Goal: Task Accomplishment & Management: Use online tool/utility

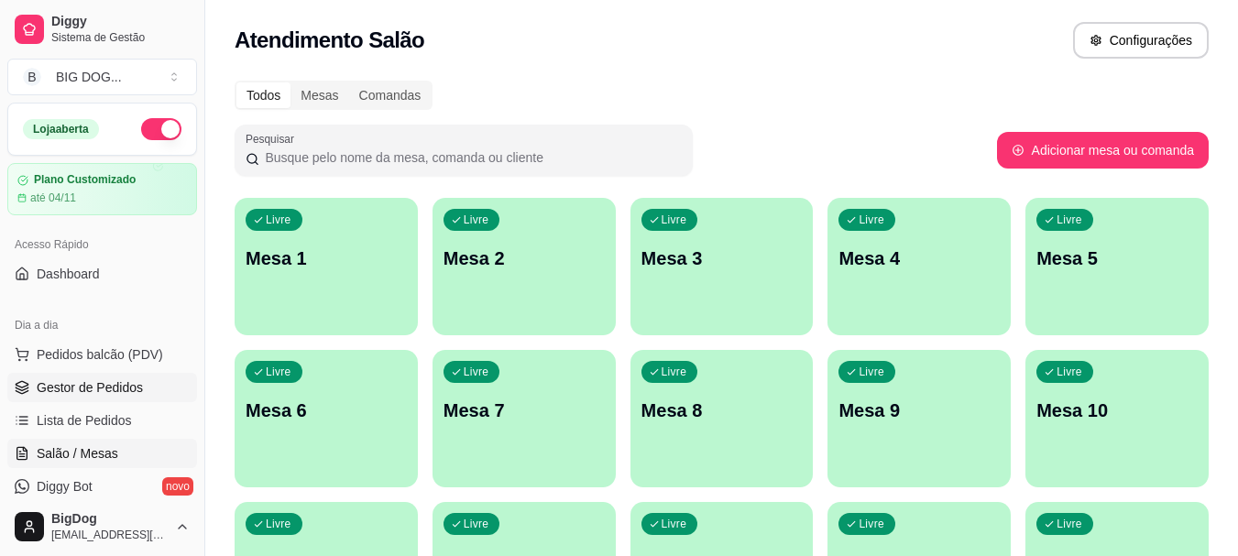
click at [150, 380] on link "Gestor de Pedidos" at bounding box center [102, 387] width 190 height 29
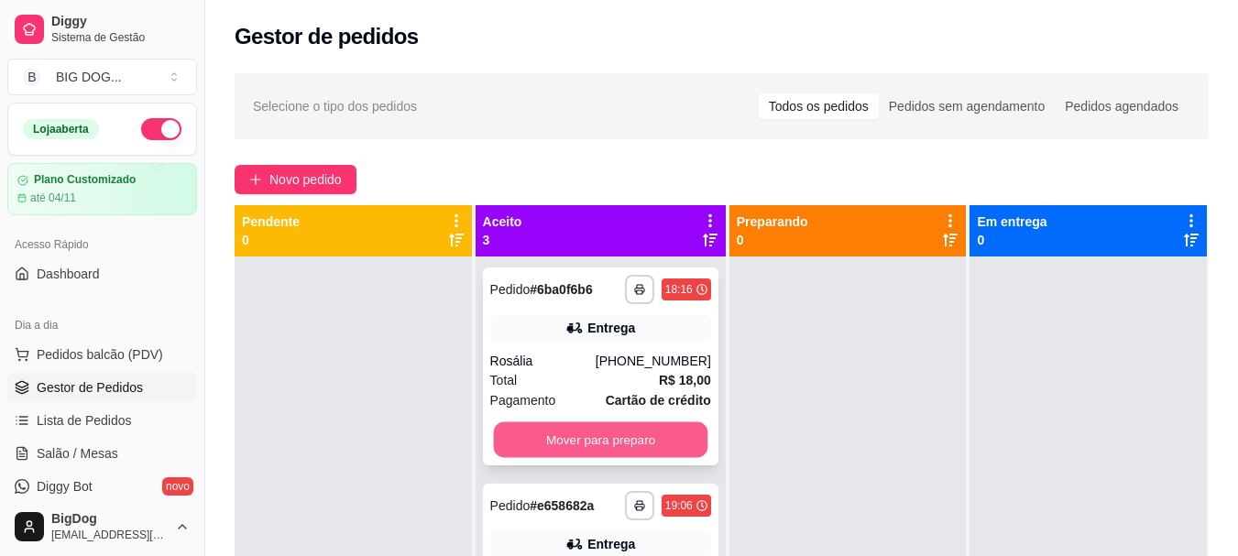
click at [664, 445] on button "Mover para preparo" at bounding box center [600, 440] width 214 height 36
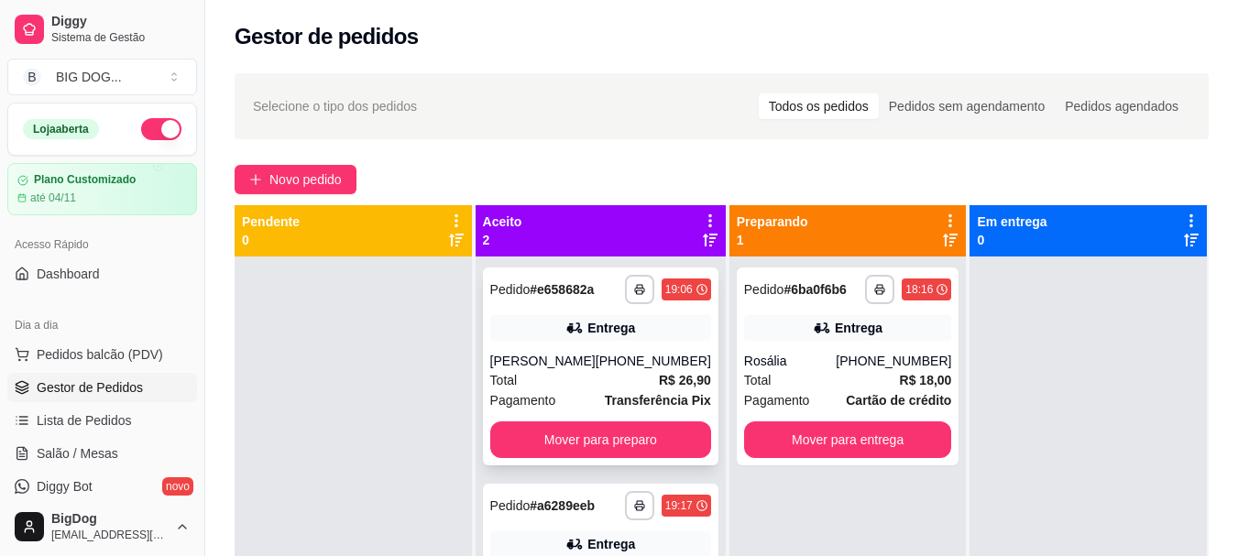
click at [594, 369] on div "[PERSON_NAME]" at bounding box center [542, 361] width 105 height 18
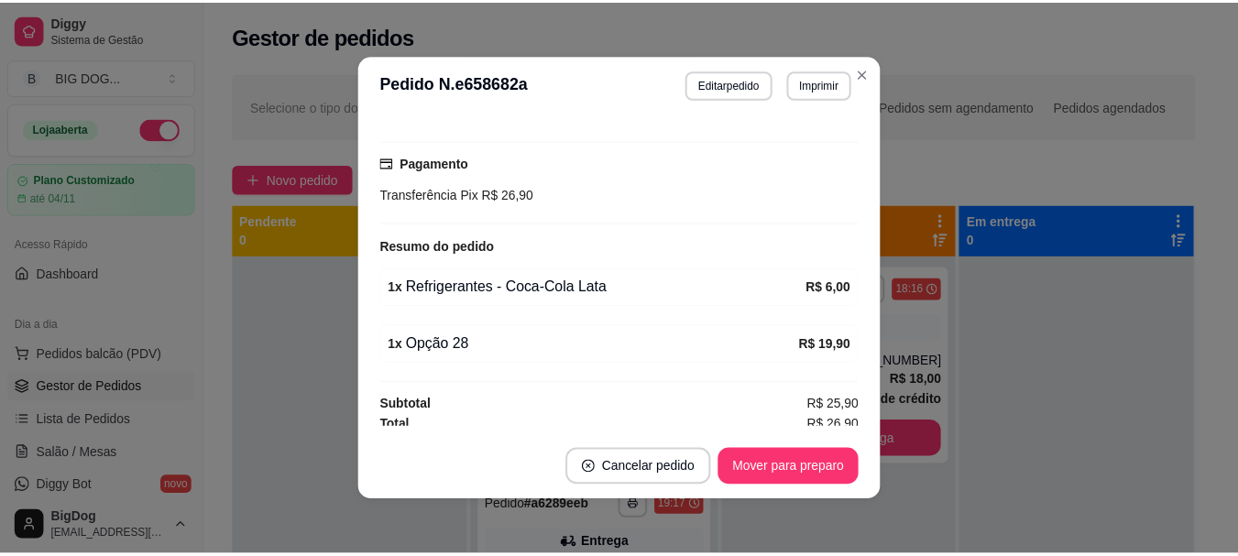
scroll to position [484, 0]
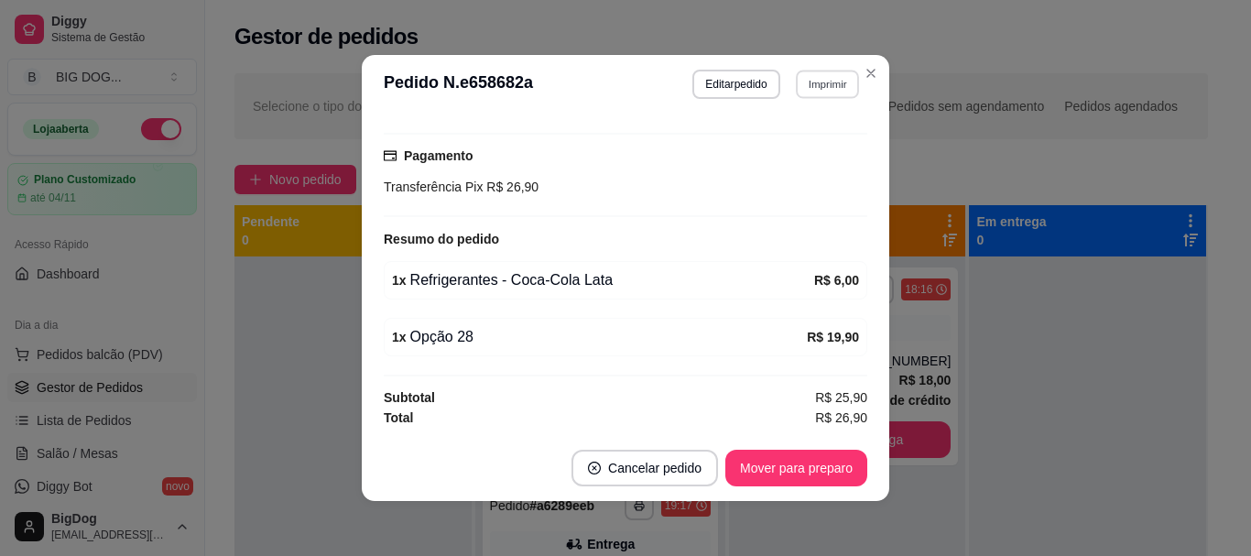
click at [830, 82] on button "Imprimir" at bounding box center [827, 84] width 63 height 28
click at [803, 142] on button "IMPRESSORA" at bounding box center [788, 148] width 133 height 29
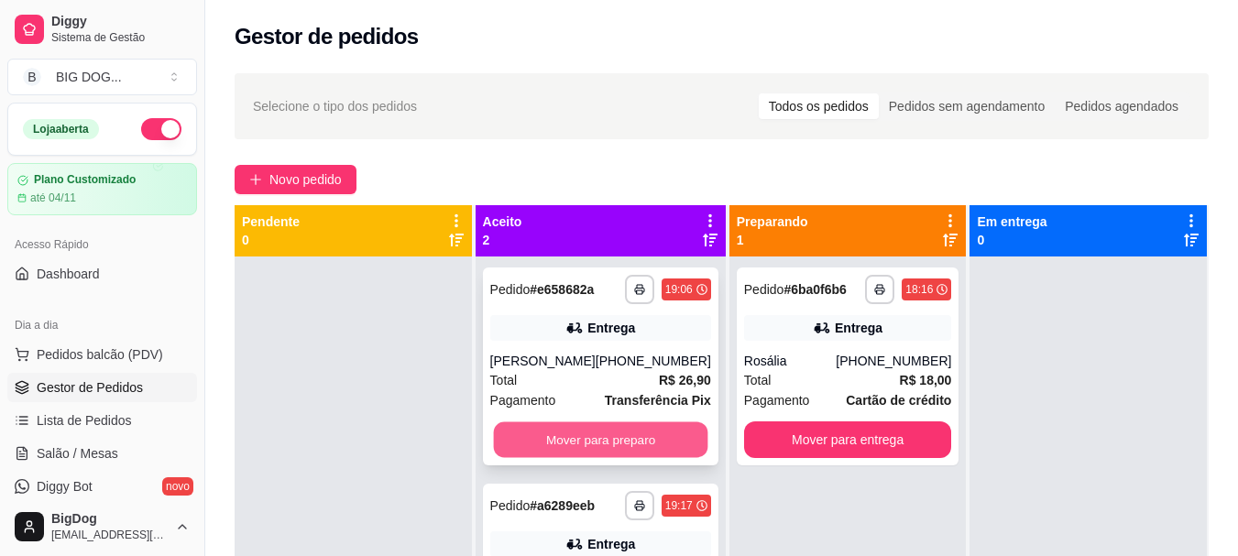
click at [596, 448] on button "Mover para preparo" at bounding box center [600, 440] width 214 height 36
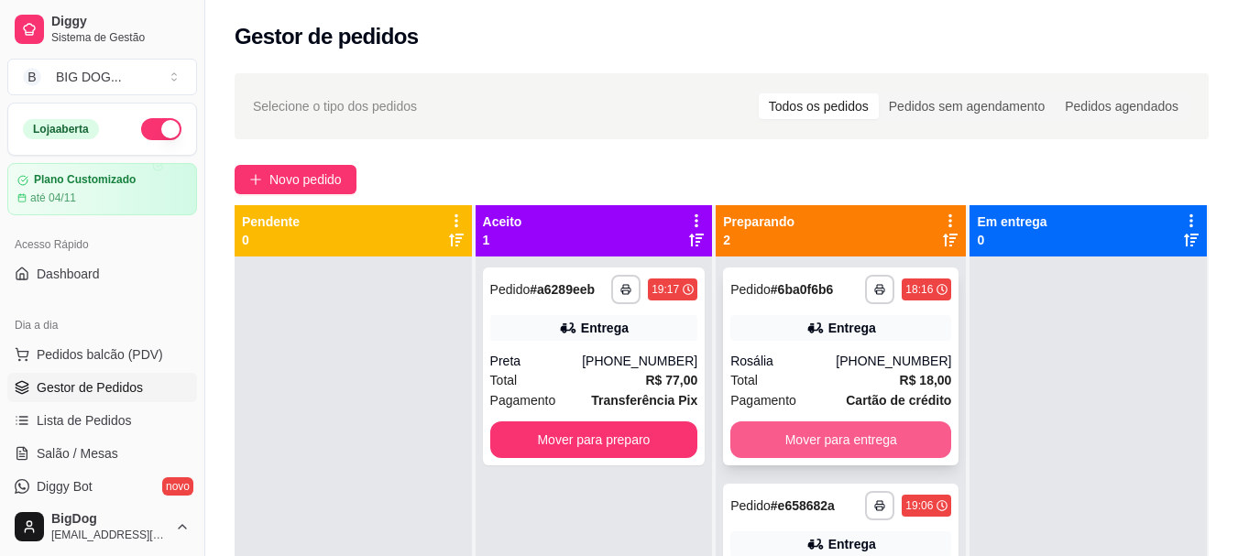
click at [816, 447] on button "Mover para entrega" at bounding box center [840, 439] width 221 height 37
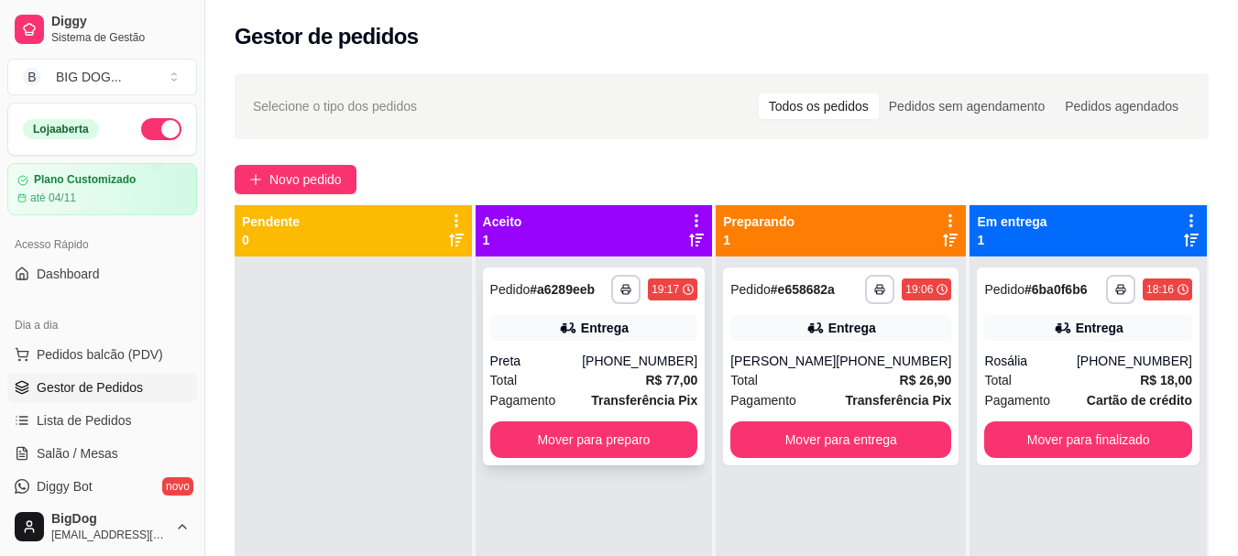
click at [549, 391] on span "Pagamento" at bounding box center [523, 400] width 66 height 20
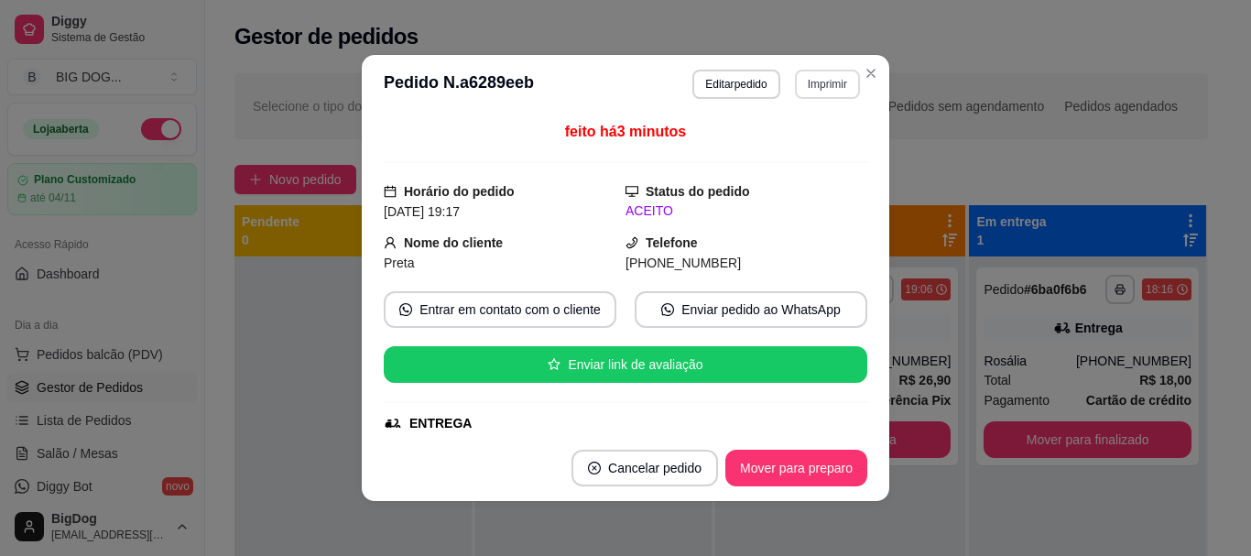
click at [821, 93] on button "Imprimir" at bounding box center [827, 84] width 65 height 29
click at [791, 162] on button "IMPRESSORA" at bounding box center [788, 148] width 128 height 28
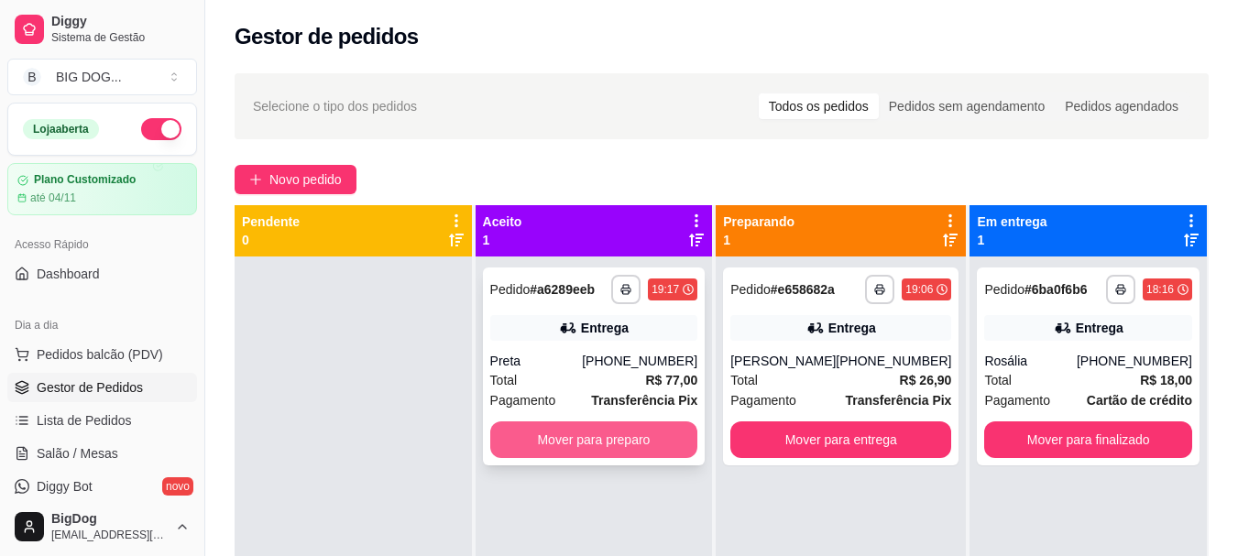
click at [681, 442] on button "Mover para preparo" at bounding box center [594, 439] width 208 height 37
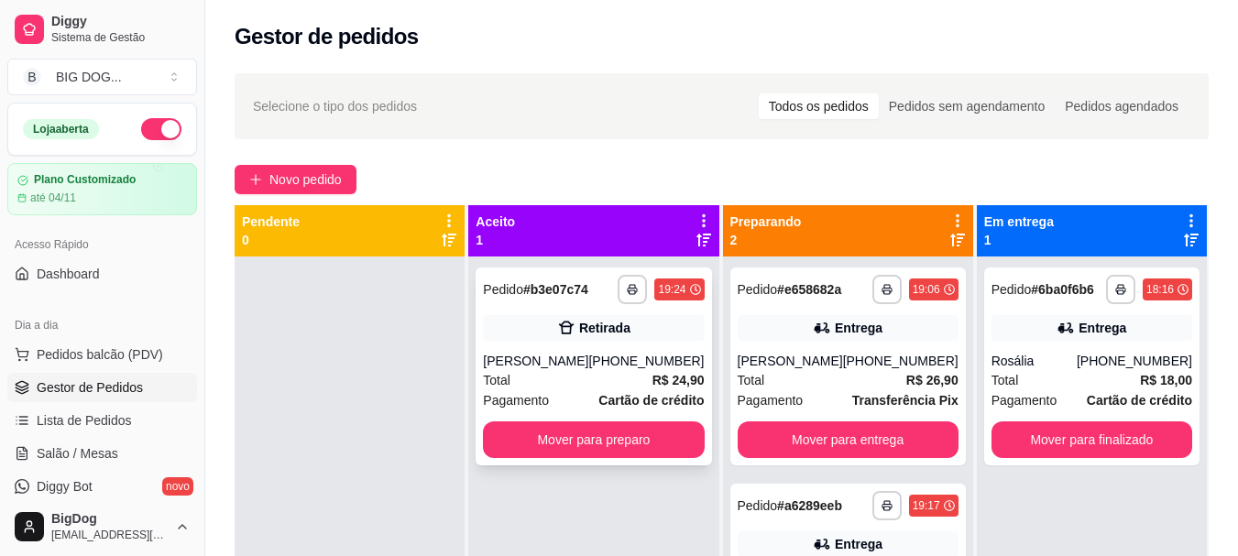
click at [660, 368] on div "[PHONE_NUMBER]" at bounding box center [645, 361] width 115 height 18
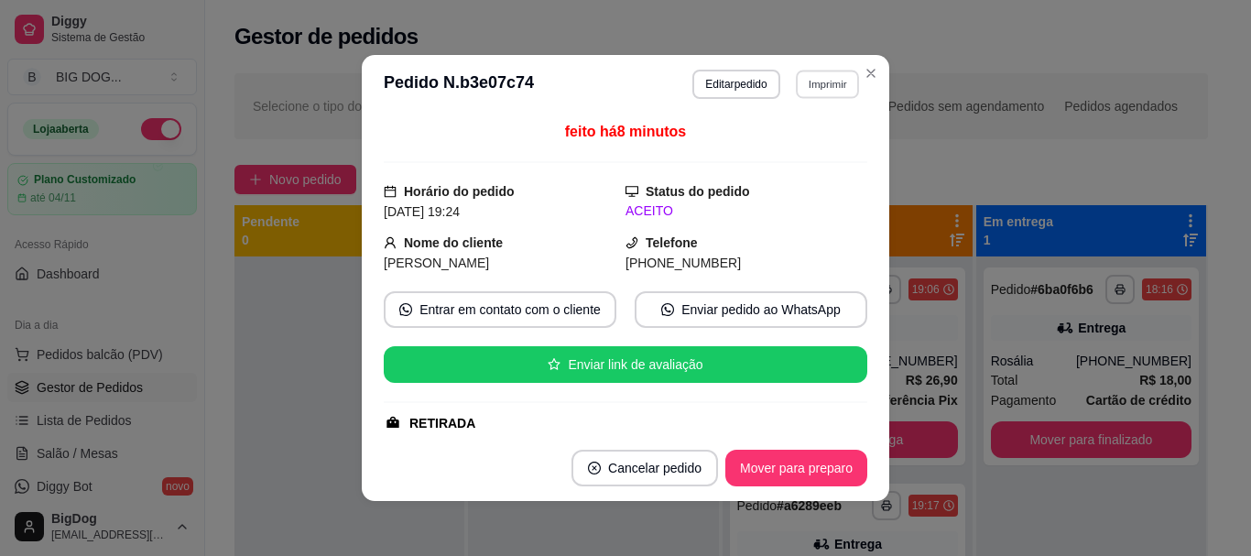
click at [805, 88] on button "Imprimir" at bounding box center [827, 84] width 63 height 28
click at [782, 140] on button "IMPRESSORA" at bounding box center [788, 148] width 128 height 28
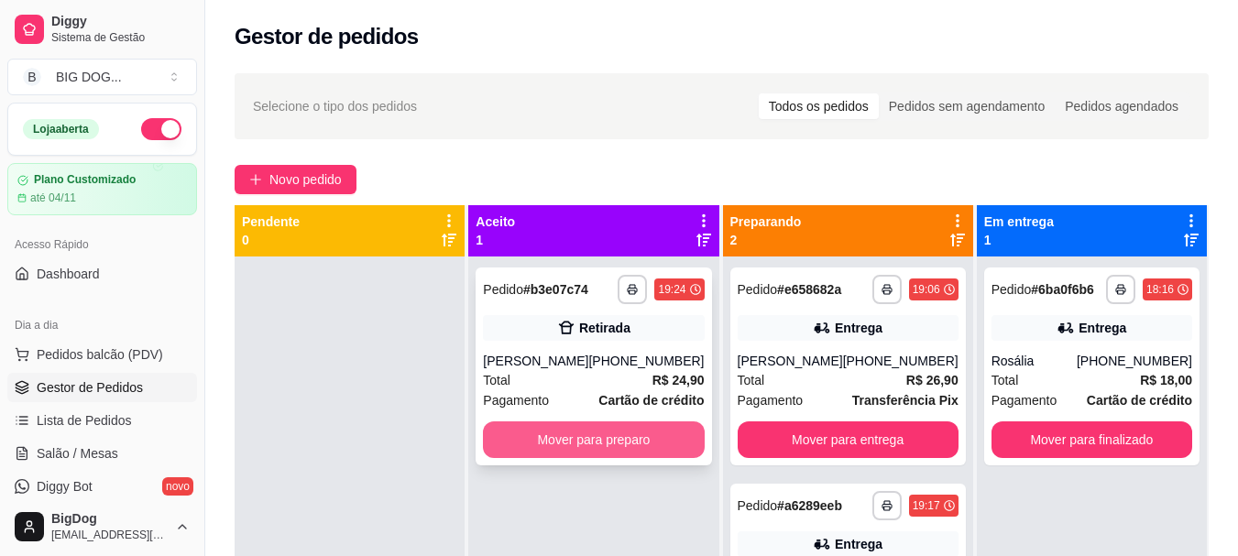
click at [638, 438] on button "Mover para preparo" at bounding box center [593, 439] width 221 height 37
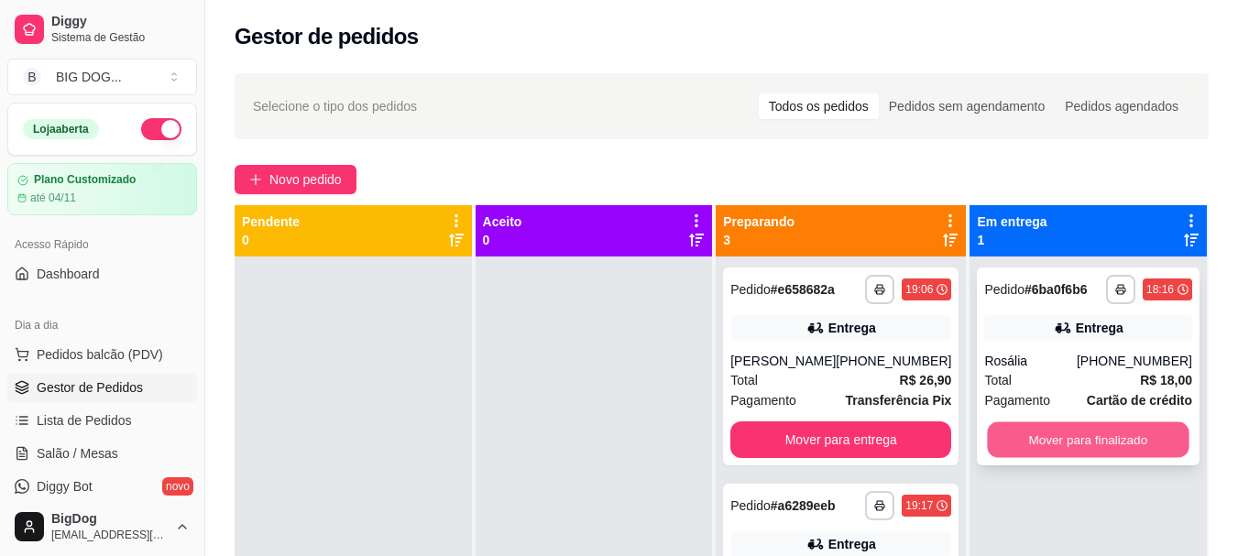
click at [1066, 423] on button "Mover para finalizado" at bounding box center [1088, 440] width 202 height 36
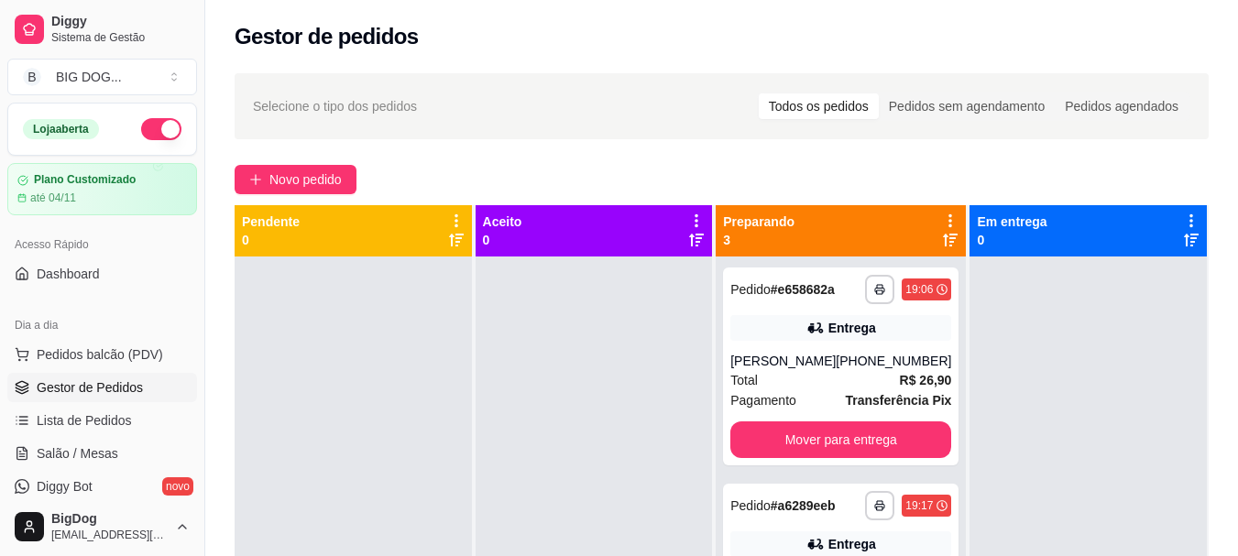
scroll to position [111, 0]
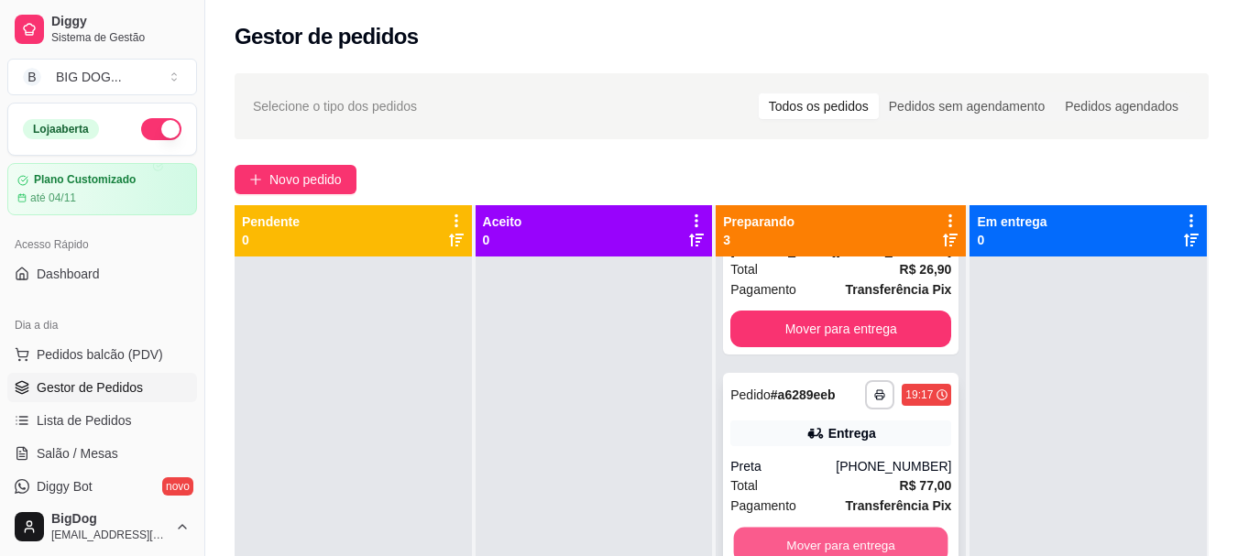
click at [894, 547] on button "Mover para entrega" at bounding box center [841, 546] width 214 height 36
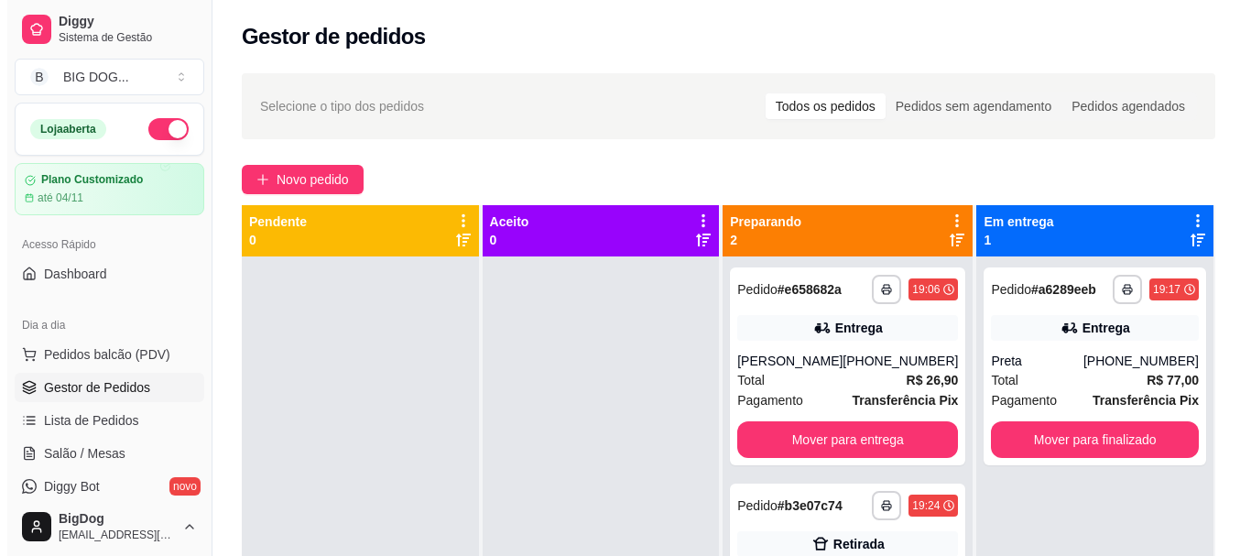
scroll to position [0, 0]
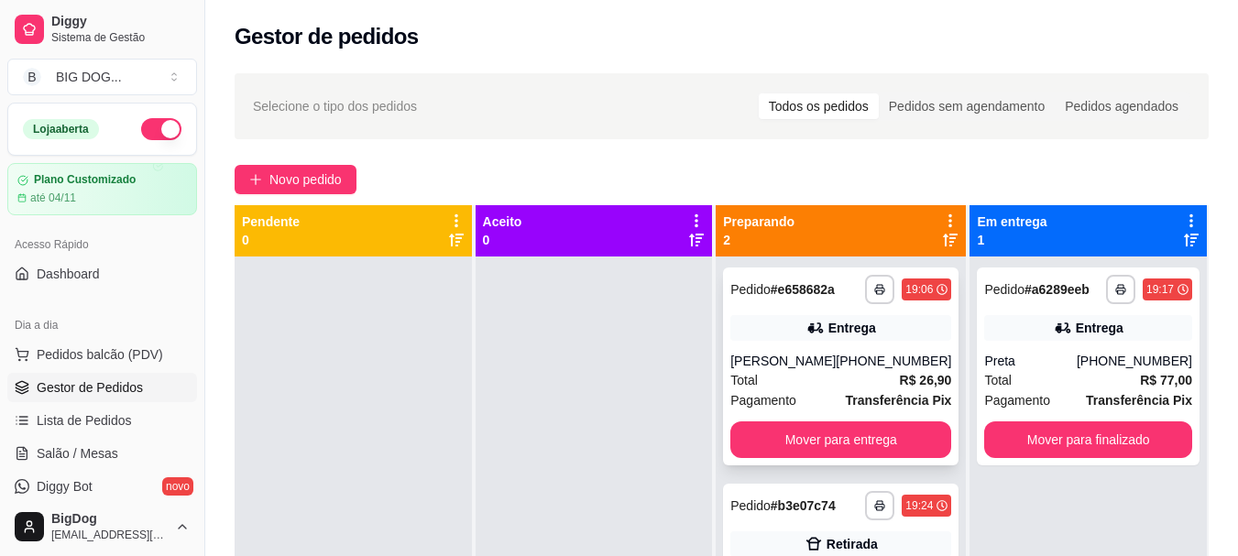
click at [859, 365] on div "[PHONE_NUMBER]" at bounding box center [892, 361] width 115 height 18
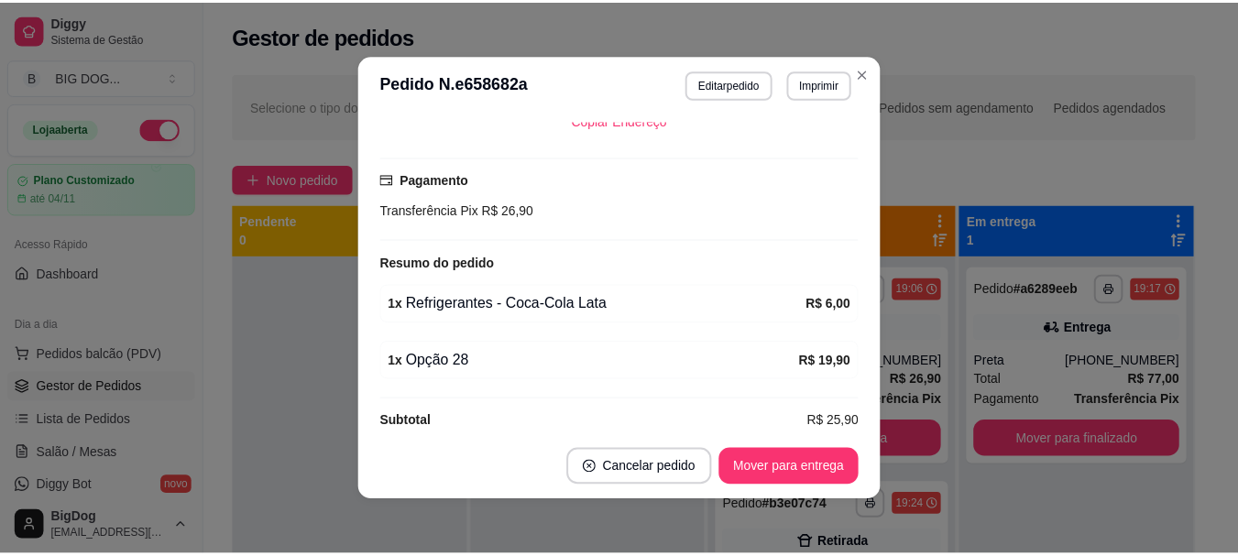
scroll to position [484, 0]
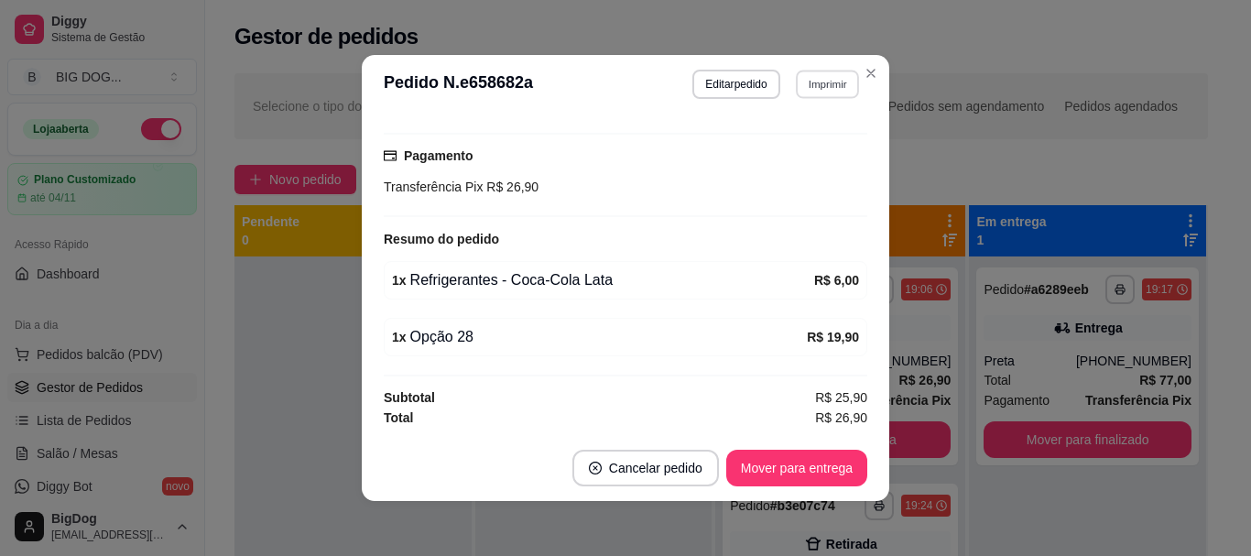
click at [824, 81] on button "Imprimir" at bounding box center [827, 84] width 63 height 28
click at [793, 143] on button "IMPRESSORA" at bounding box center [788, 148] width 128 height 28
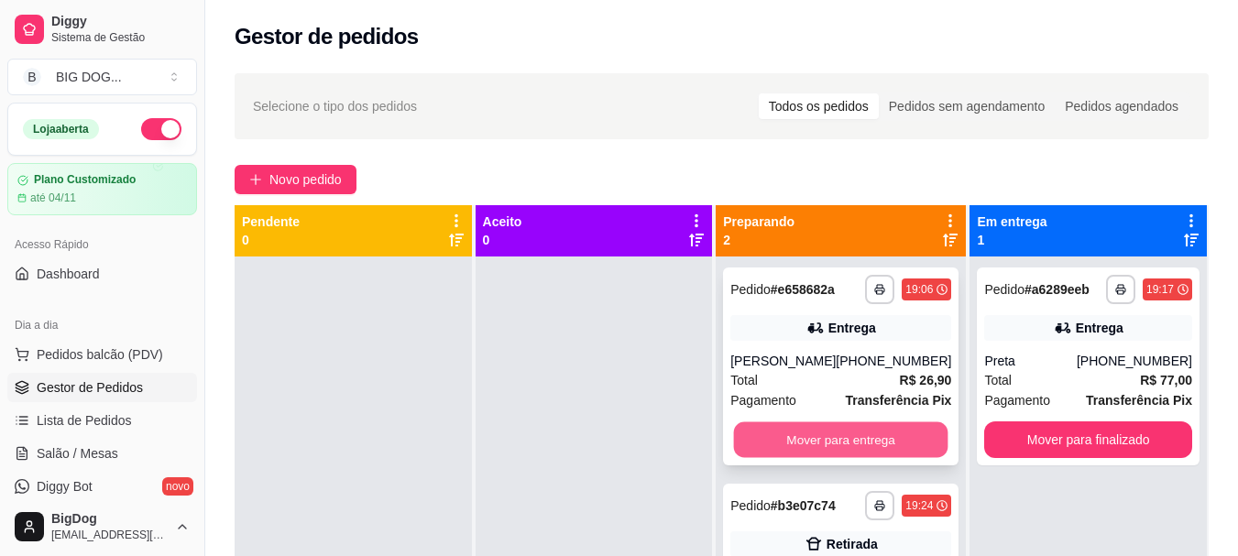
click at [817, 430] on button "Mover para entrega" at bounding box center [841, 440] width 214 height 36
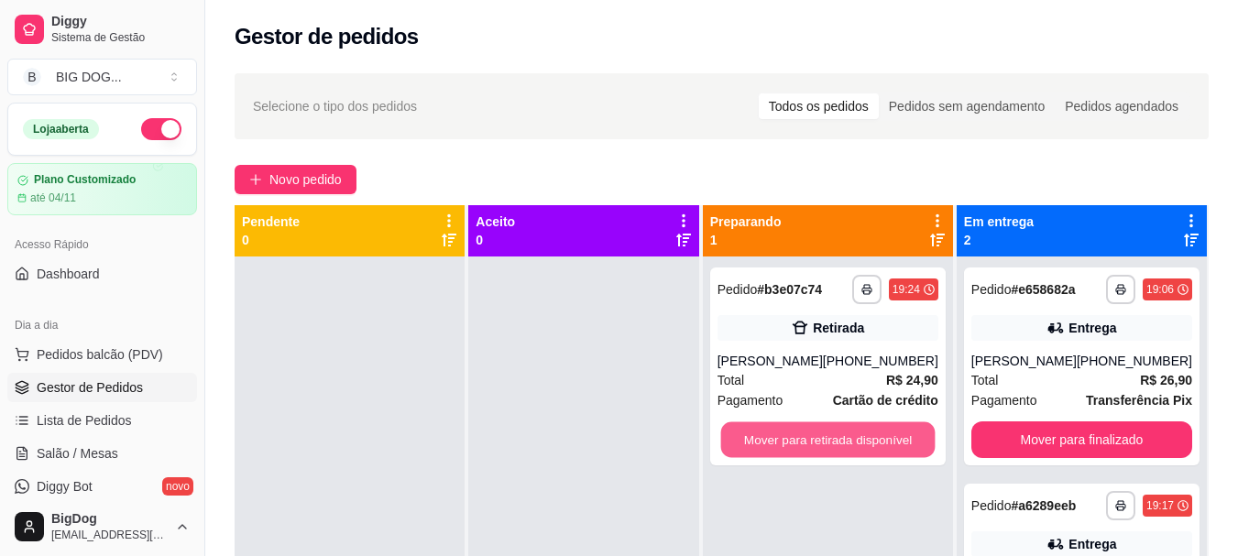
click at [817, 430] on button "Mover para retirada disponível" at bounding box center [827, 440] width 214 height 36
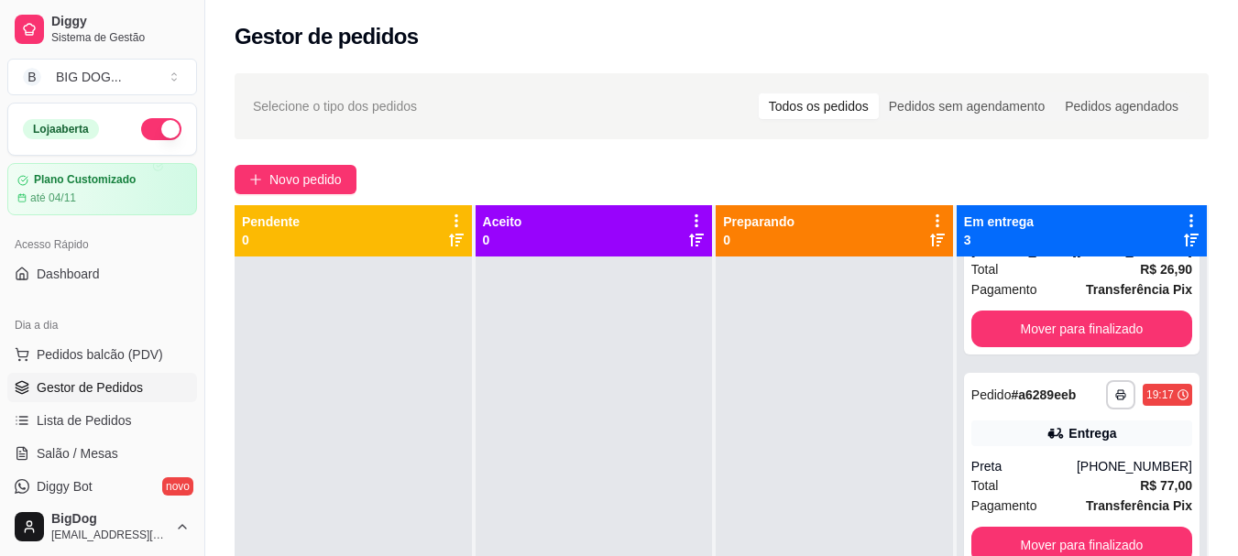
scroll to position [205, 0]
